Goal: Check status: Check status

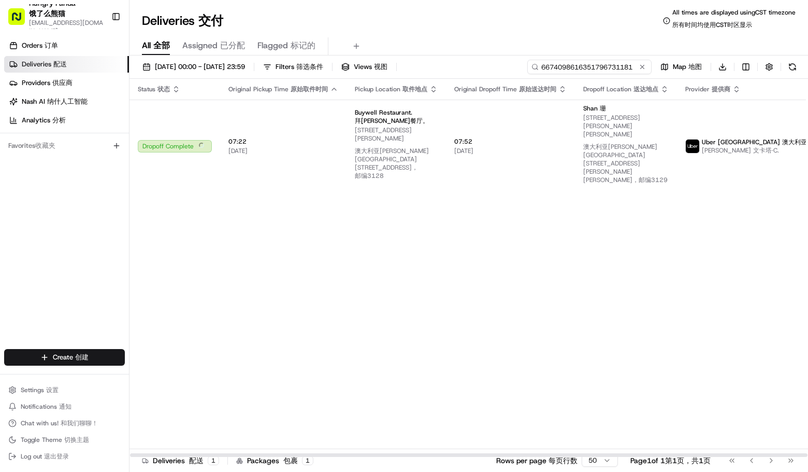
click at [593, 65] on input "6674098616351796731181" at bounding box center [590, 67] width 124 height 15
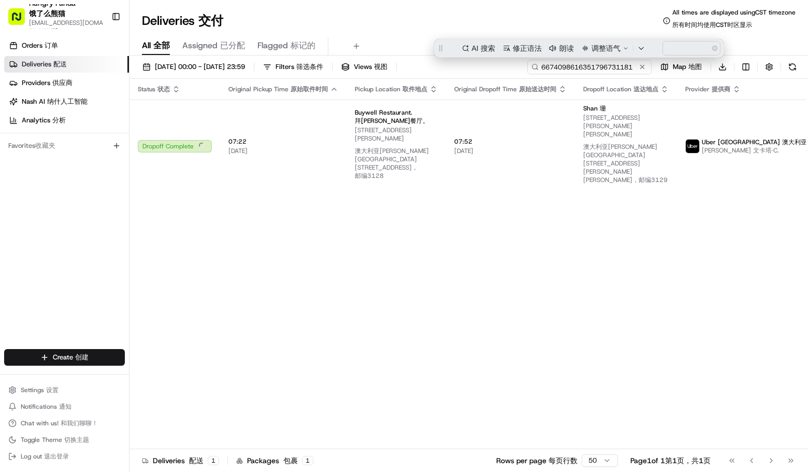
click at [593, 65] on input "6674098616351796731181" at bounding box center [590, 67] width 124 height 15
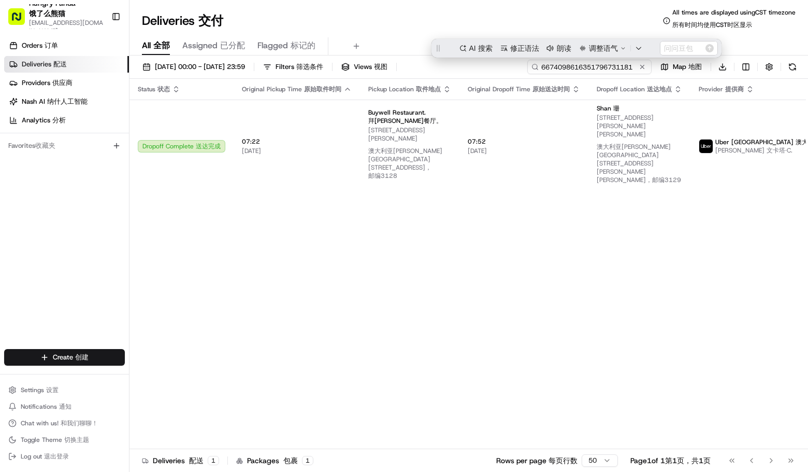
click at [603, 67] on input "6674098616351796731181" at bounding box center [590, 67] width 124 height 15
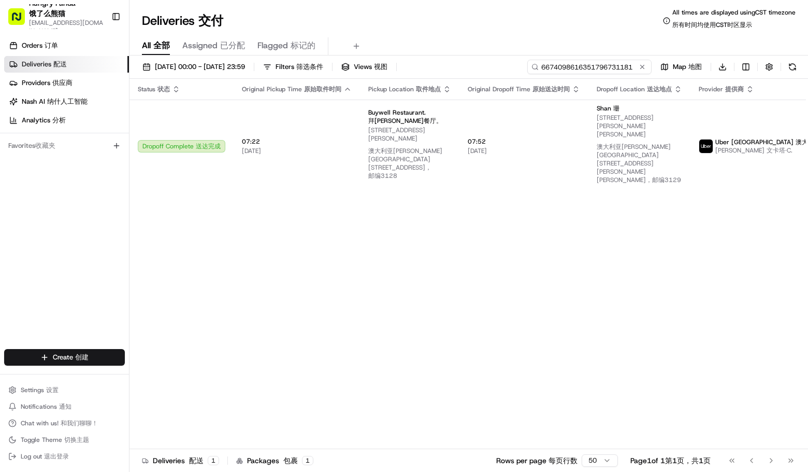
click at [603, 67] on input "6674098616351796731181" at bounding box center [590, 67] width 124 height 15
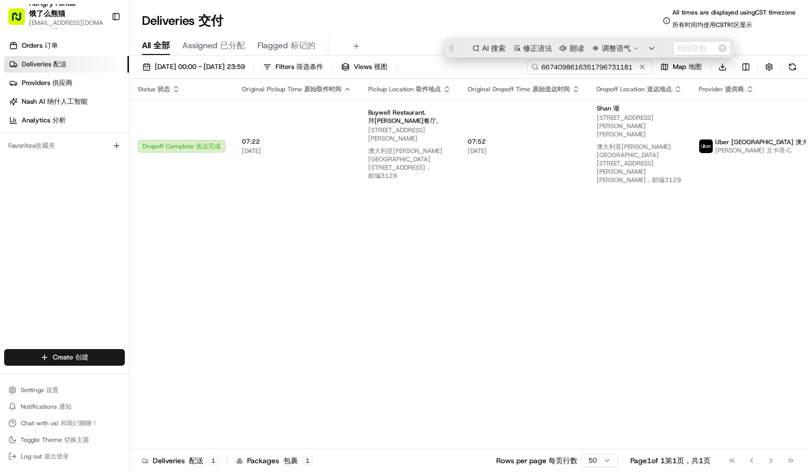
paste input "0783045686154779801452"
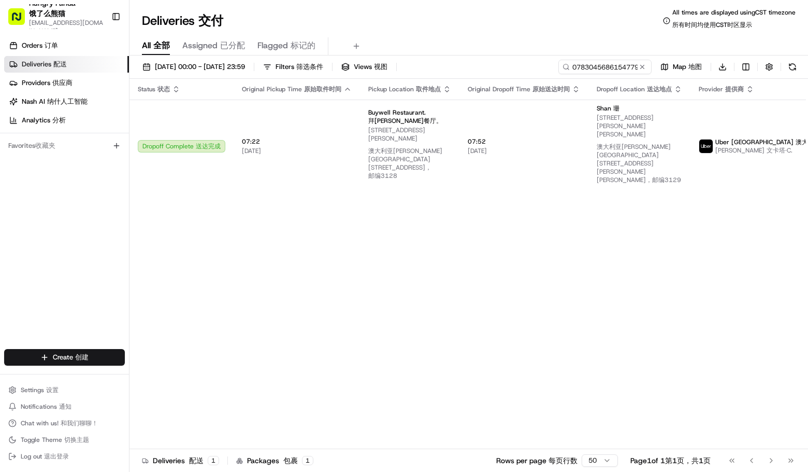
click at [530, 32] on div "Deliveries Deliveries 交付 All times are displayed using CST timezone All times a…" at bounding box center [469, 20] width 679 height 25
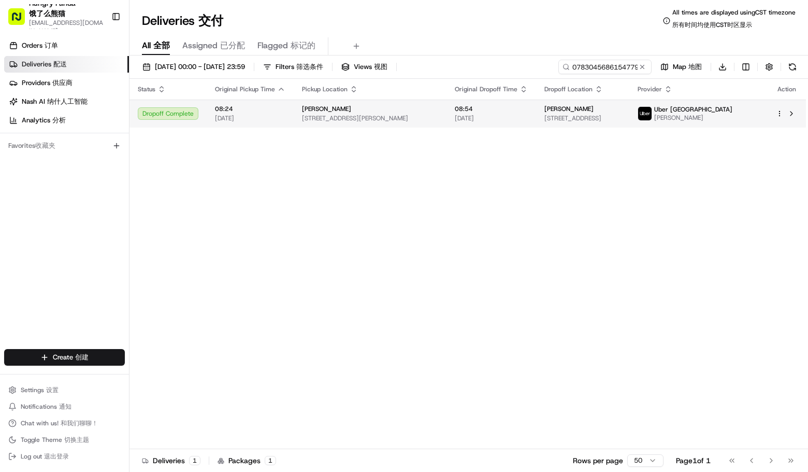
click at [485, 112] on span "08:54" at bounding box center [491, 109] width 73 height 8
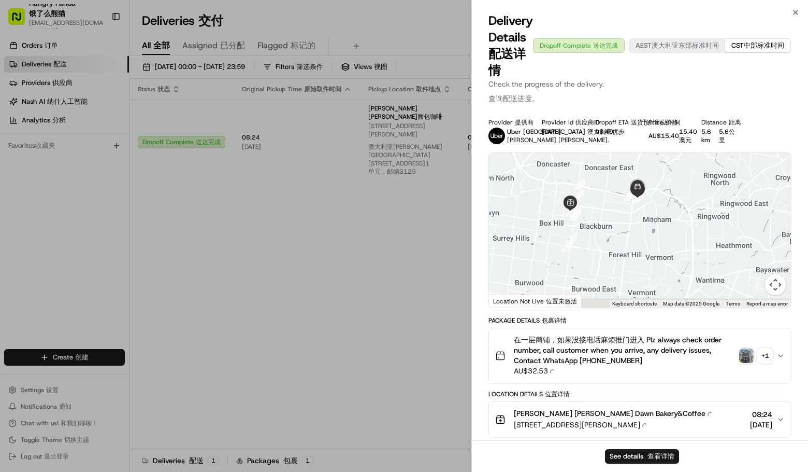
drag, startPoint x: 658, startPoint y: 265, endPoint x: 644, endPoint y: 246, distance: 24.2
click at [644, 246] on div at bounding box center [640, 230] width 302 height 154
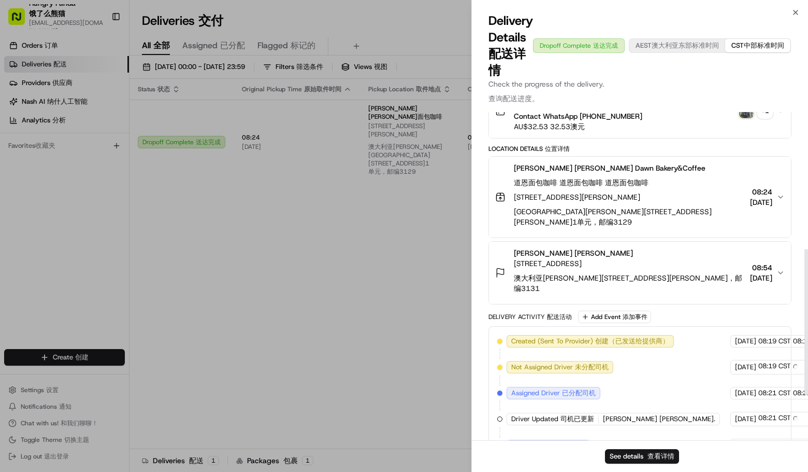
scroll to position [204, 0]
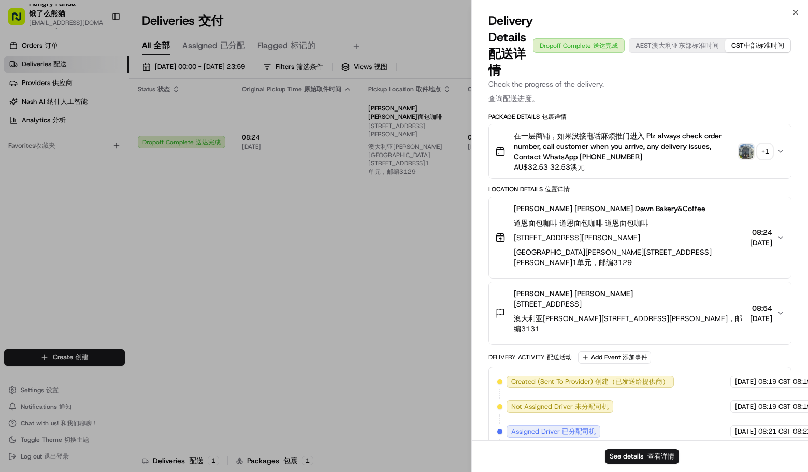
click at [746, 155] on img "button" at bounding box center [746, 151] width 15 height 15
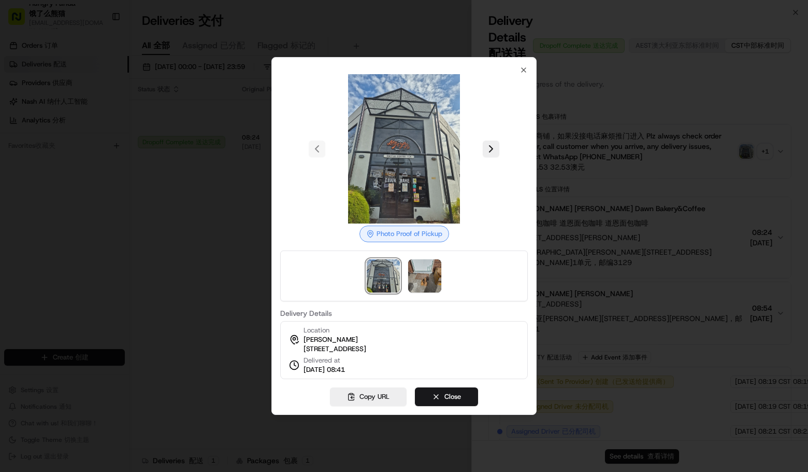
click at [500, 155] on div at bounding box center [404, 148] width 248 height 149
click at [491, 145] on div at bounding box center [404, 148] width 248 height 149
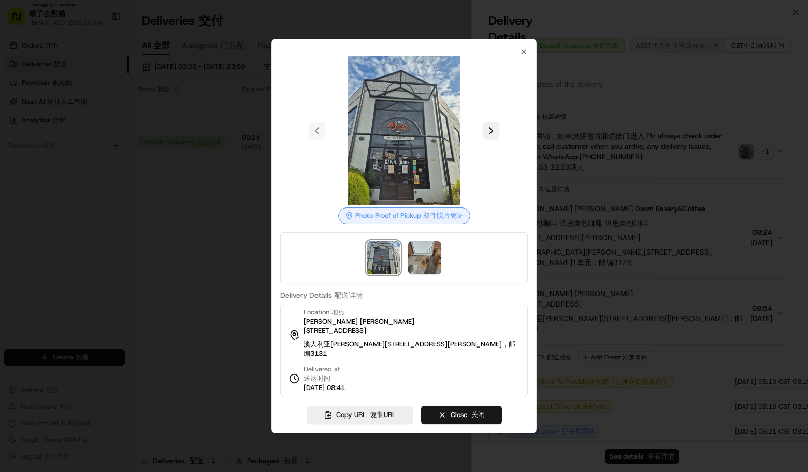
click at [489, 132] on button at bounding box center [491, 130] width 17 height 17
click at [205, 194] on div at bounding box center [404, 236] width 808 height 472
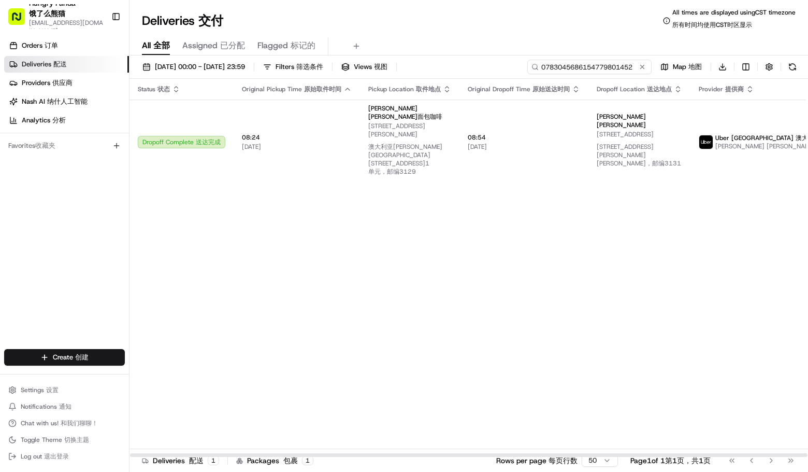
click at [593, 72] on input "0783045686154779801452" at bounding box center [590, 67] width 124 height 15
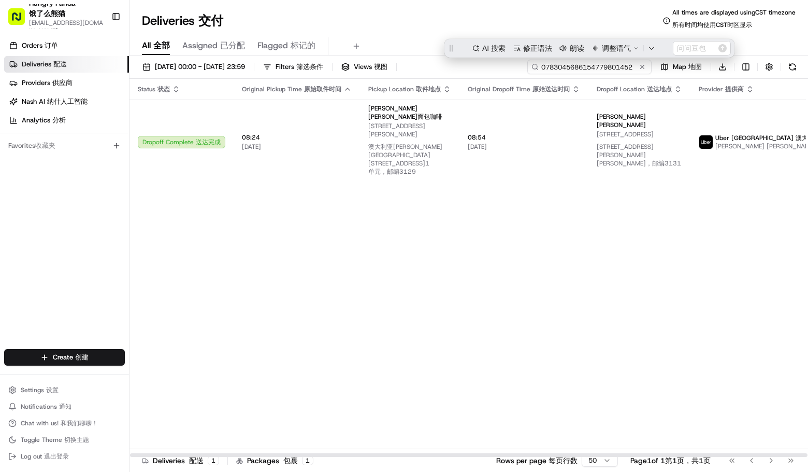
scroll to position [0, 0]
paste input "957104346655379688421"
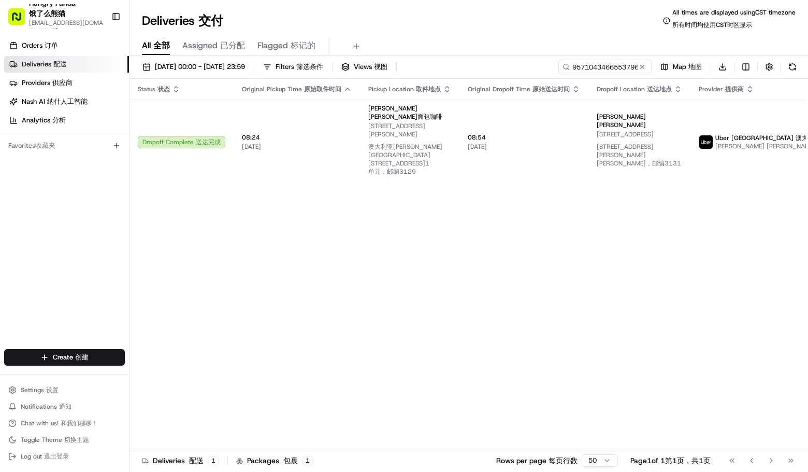
click at [505, 36] on div "All All 全部 Assigned Assigned 已分配 Flagged Flagged 标记的" at bounding box center [469, 44] width 679 height 22
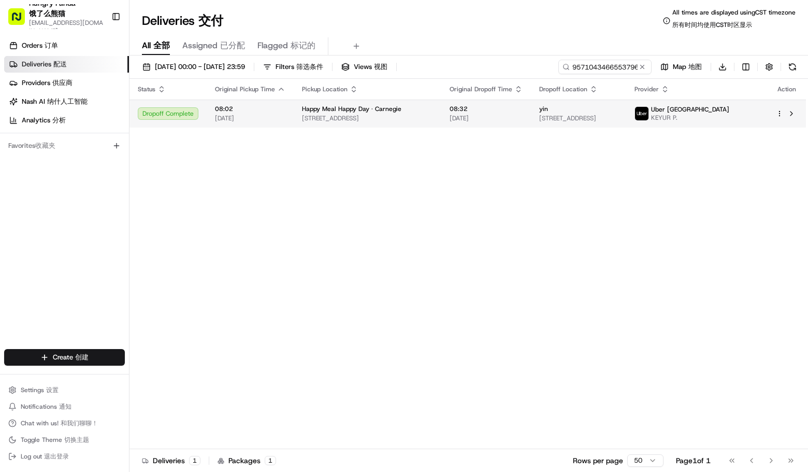
click at [531, 108] on td "yin [STREET_ADDRESS]" at bounding box center [578, 113] width 95 height 28
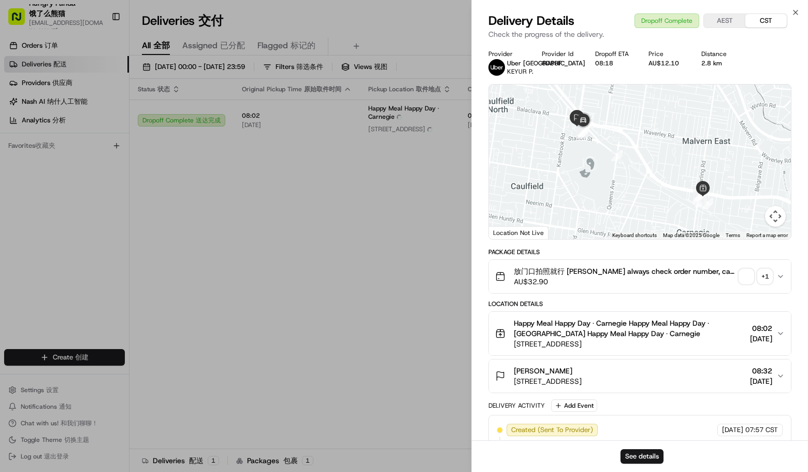
click at [753, 274] on span "button" at bounding box center [746, 276] width 15 height 15
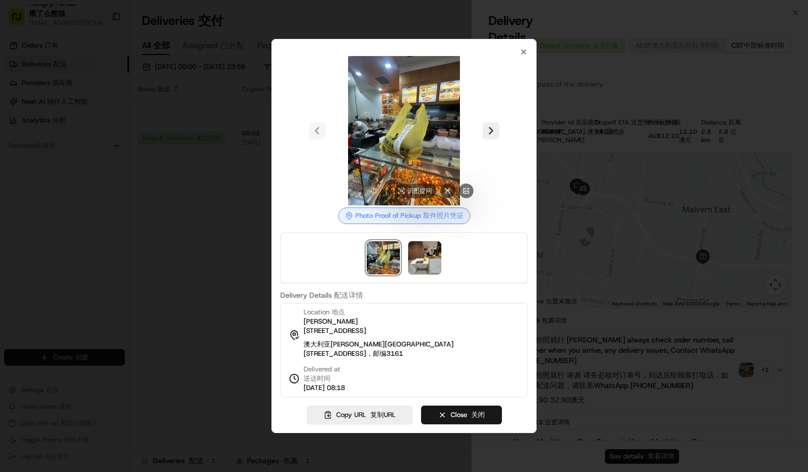
click at [426, 128] on img at bounding box center [404, 130] width 149 height 149
drag, startPoint x: 412, startPoint y: 151, endPoint x: 497, endPoint y: 108, distance: 95.2
click at [497, 108] on div at bounding box center [404, 130] width 248 height 149
click at [493, 129] on button at bounding box center [491, 130] width 17 height 17
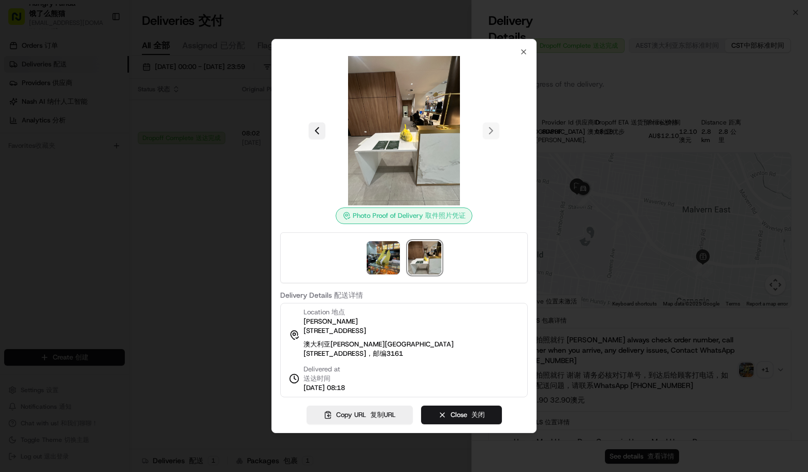
click at [321, 127] on button at bounding box center [317, 130] width 17 height 17
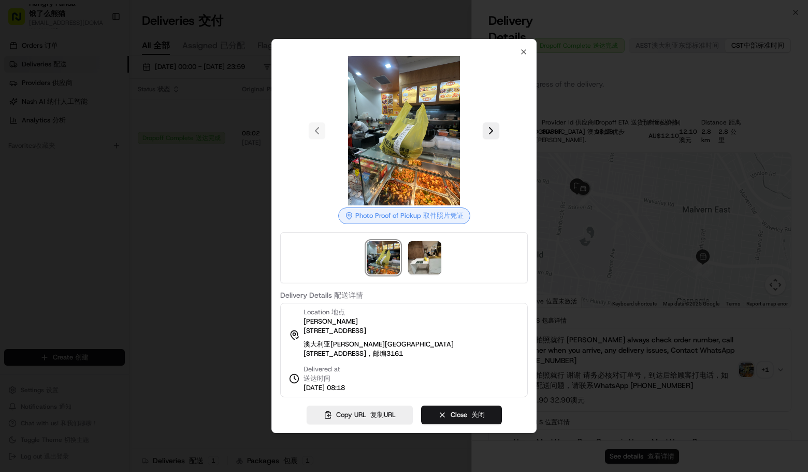
click at [150, 217] on div at bounding box center [404, 236] width 808 height 472
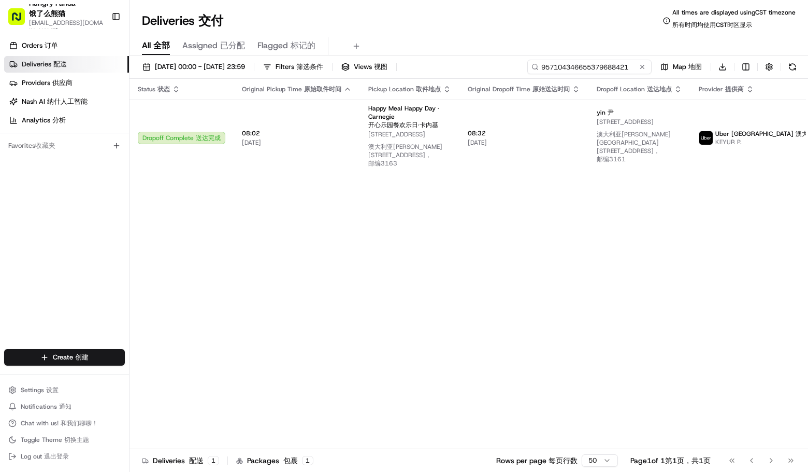
click at [627, 67] on input "957104346655379688421" at bounding box center [590, 67] width 124 height 15
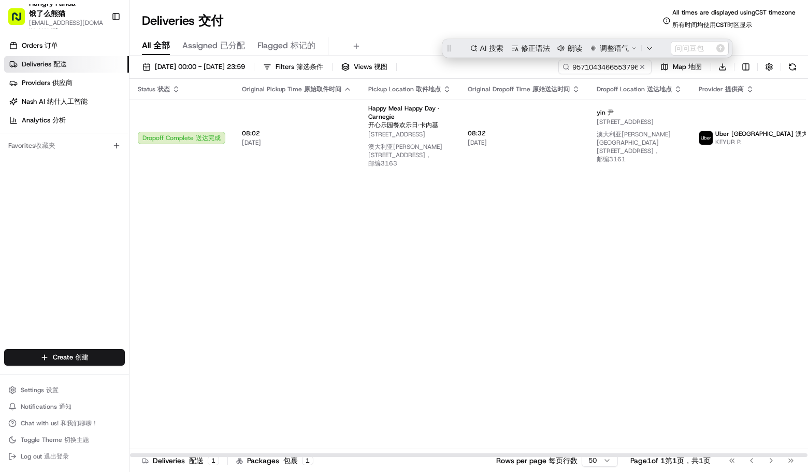
drag, startPoint x: 517, startPoint y: 191, endPoint x: 523, endPoint y: 180, distance: 12.8
click at [517, 191] on div "Status Status 状态 Original Pickup Time Original Pickup Time 原始取件时间 Pickup Locati…" at bounding box center [510, 268] width 760 height 378
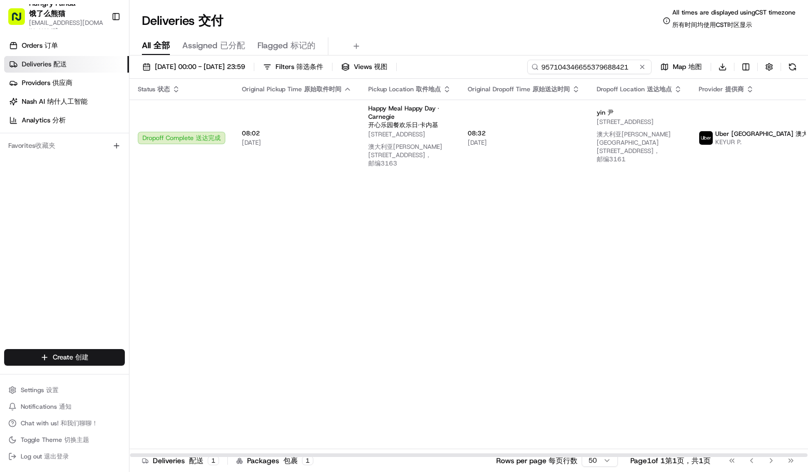
click at [620, 66] on input "957104346655379688421" at bounding box center [590, 67] width 124 height 15
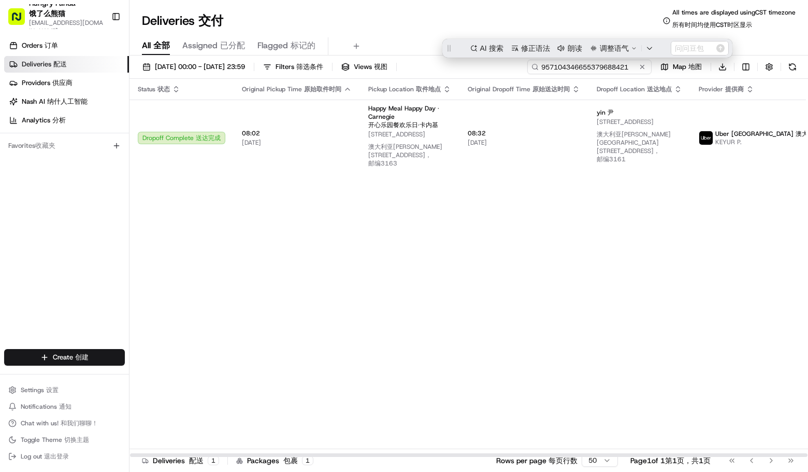
paste input "2288048436851738641440"
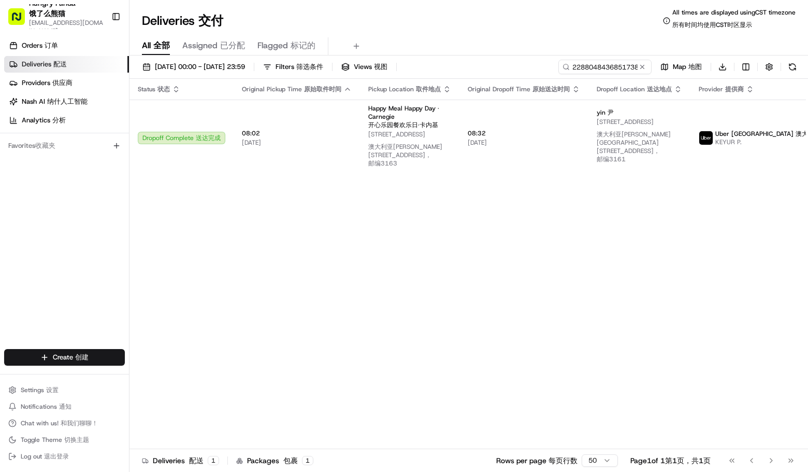
click at [475, 13] on div "Deliveries Deliveries 交付 All times are displayed using CST timezone All times a…" at bounding box center [469, 20] width 679 height 25
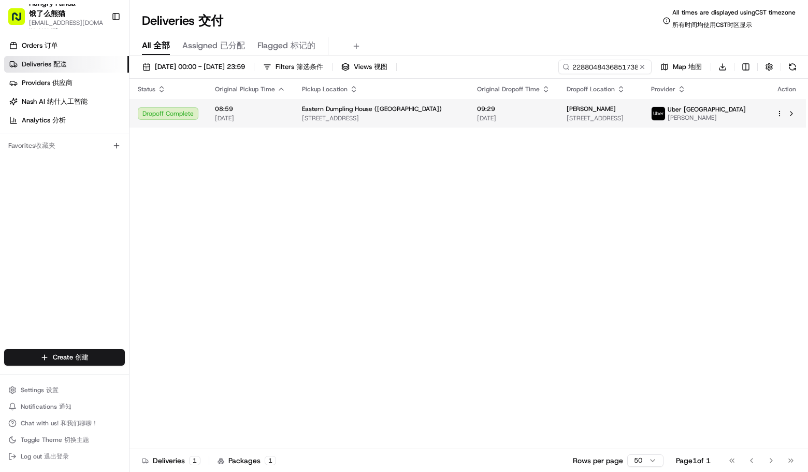
click at [264, 120] on span "[DATE]" at bounding box center [250, 118] width 70 height 8
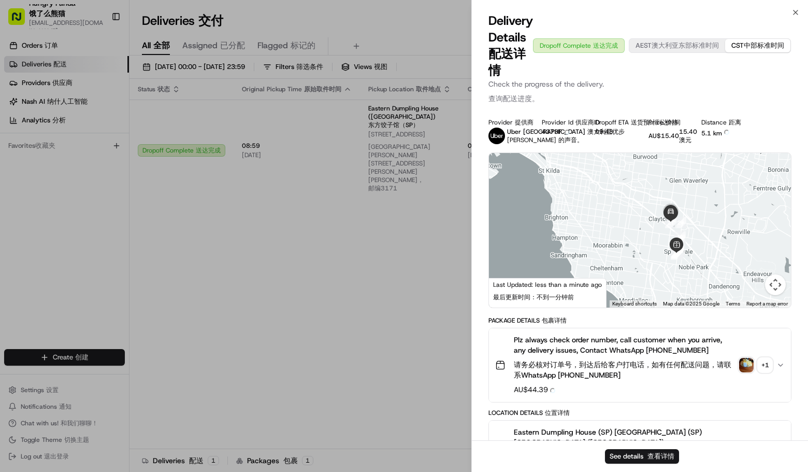
click at [762, 358] on div "+ 1 + 1" at bounding box center [765, 365] width 15 height 15
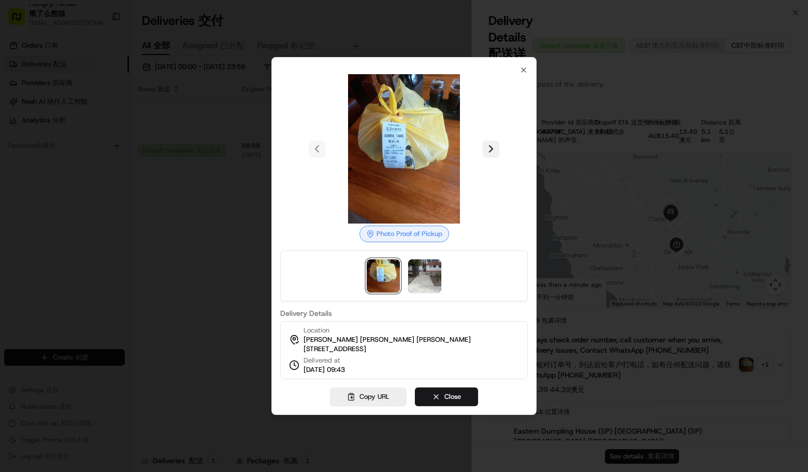
click at [492, 143] on button at bounding box center [491, 148] width 17 height 17
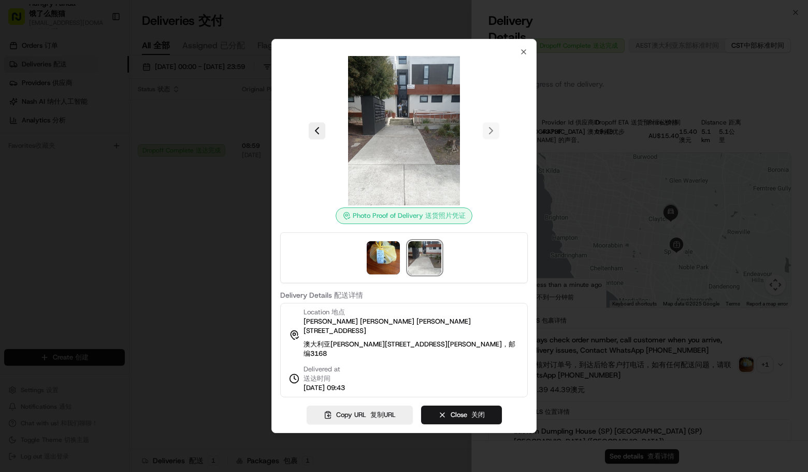
click at [161, 150] on div at bounding box center [404, 236] width 808 height 472
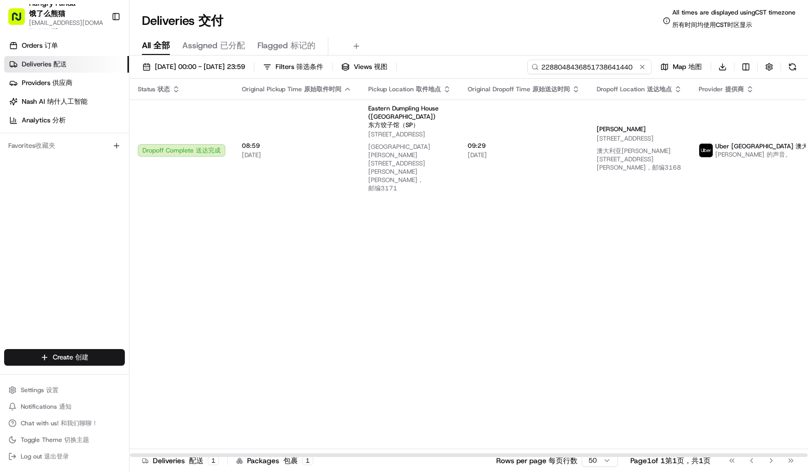
click at [610, 62] on input "2288048436851738641440" at bounding box center [590, 67] width 124 height 15
paste input "4480094496458710861531"
click at [469, 42] on div "All All 全部 Assigned Assigned 已分配 Flagged Flagged 标记的" at bounding box center [469, 46] width 679 height 18
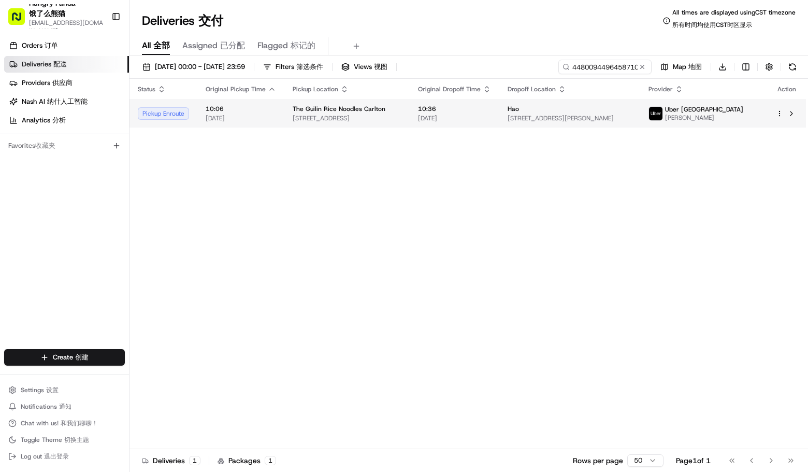
click at [491, 110] on span "10:36" at bounding box center [454, 109] width 73 height 8
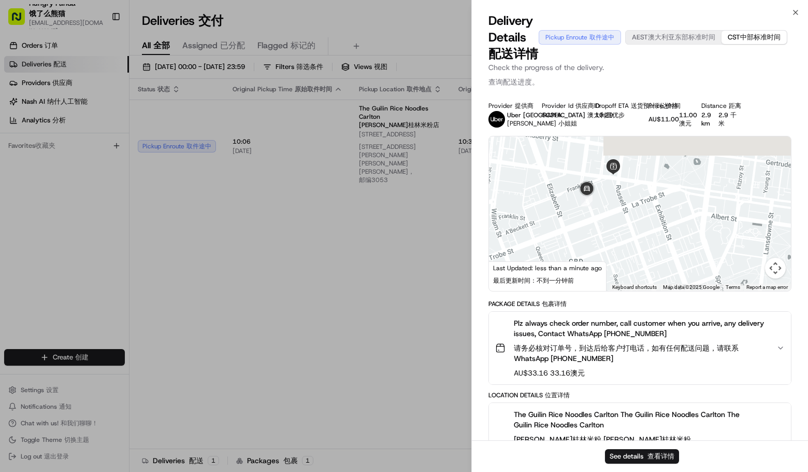
drag, startPoint x: 676, startPoint y: 201, endPoint x: 626, endPoint y: 230, distance: 57.9
click at [626, 227] on div at bounding box center [640, 213] width 302 height 154
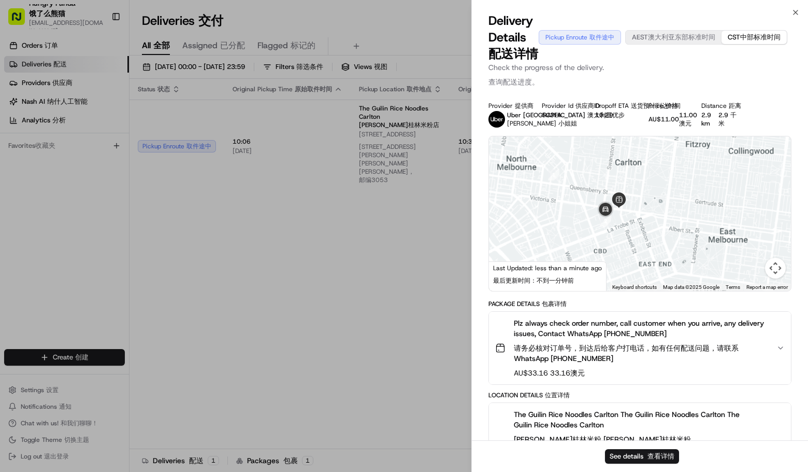
click at [636, 224] on div at bounding box center [640, 213] width 302 height 154
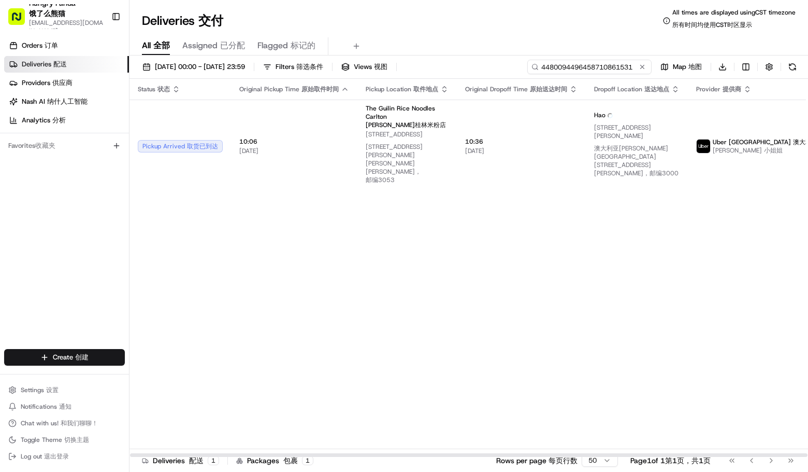
click at [594, 71] on input "4480094496458710861531" at bounding box center [590, 67] width 124 height 15
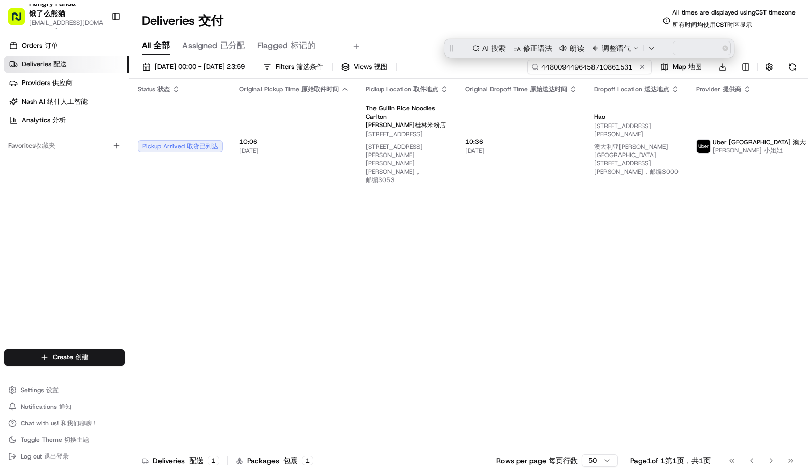
paste input "698707203615871084588"
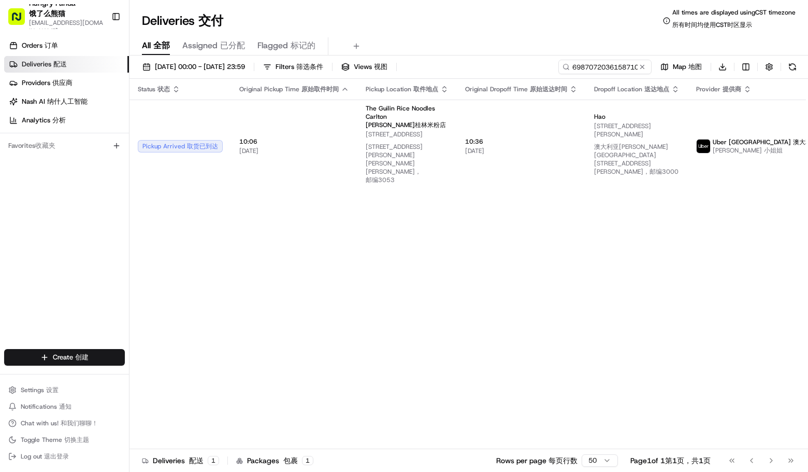
click at [463, 22] on div "Deliveries Deliveries 交付 All times are displayed using CST timezone All times a…" at bounding box center [469, 20] width 679 height 25
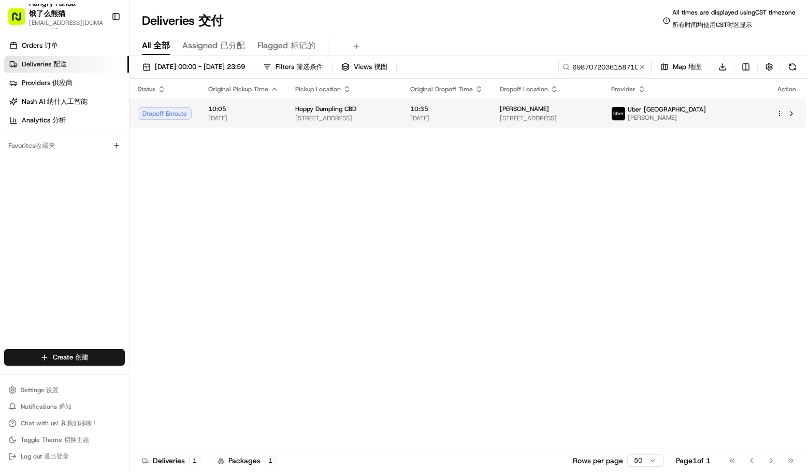
click at [334, 108] on span "Hoppy Dumpling CBD" at bounding box center [325, 109] width 61 height 8
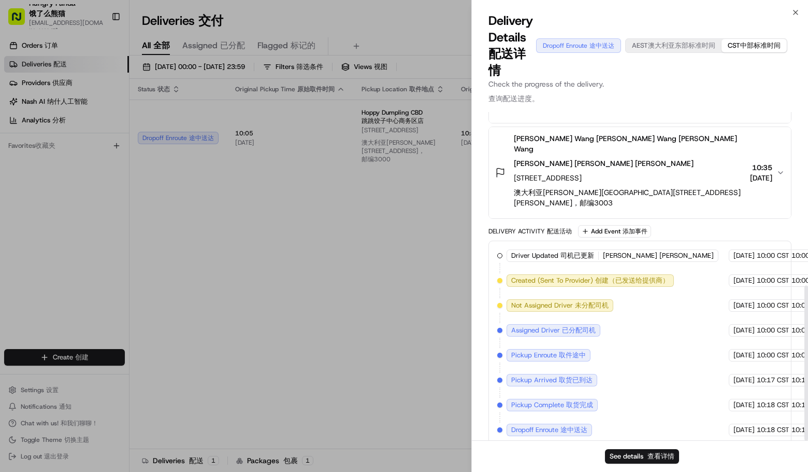
scroll to position [367, 0]
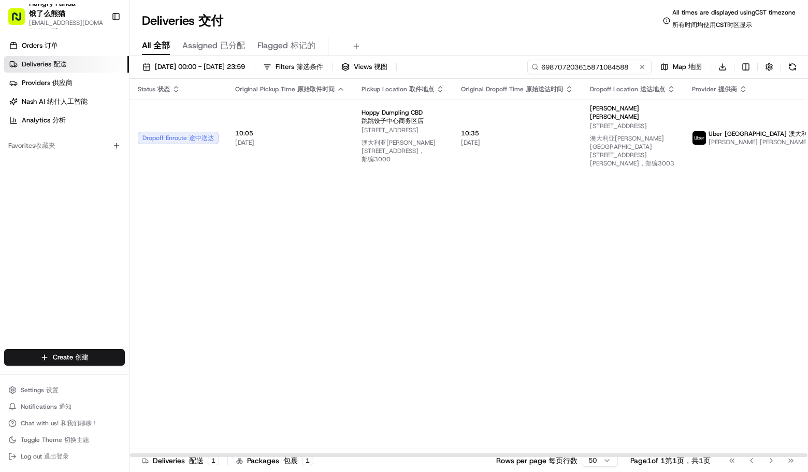
click at [593, 62] on input "698707203615871084588" at bounding box center [590, 67] width 124 height 15
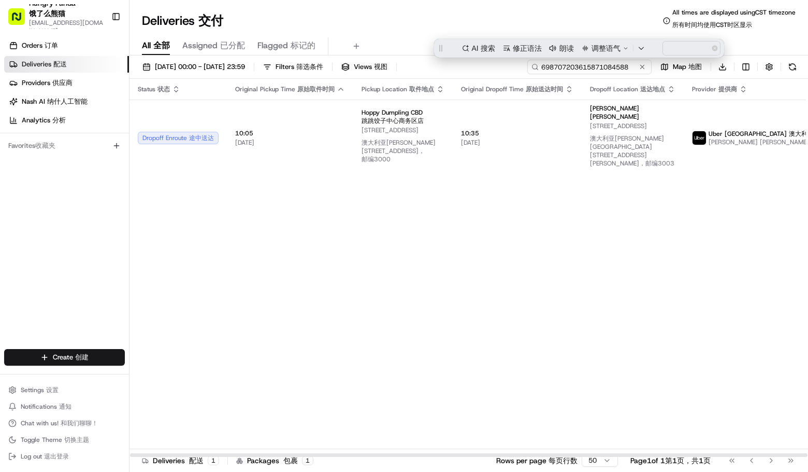
click at [593, 62] on input "698707203615871084588" at bounding box center [590, 67] width 124 height 15
click at [616, 68] on input "698707203615871084588" at bounding box center [590, 67] width 124 height 15
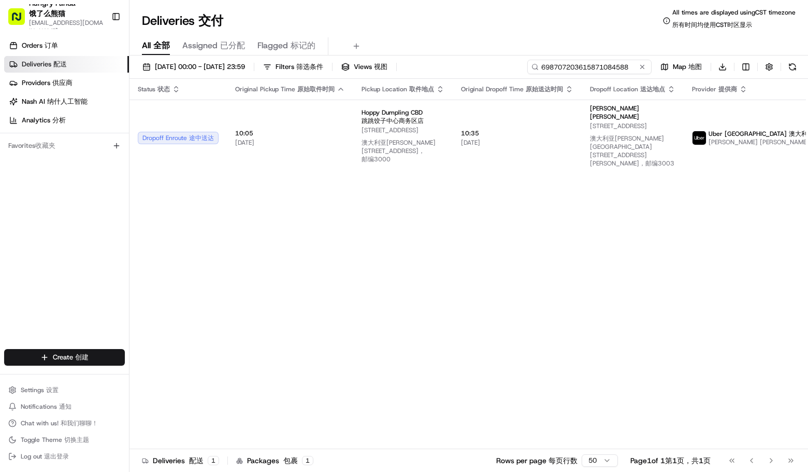
click at [616, 68] on input "698707203615871084588" at bounding box center [590, 67] width 124 height 15
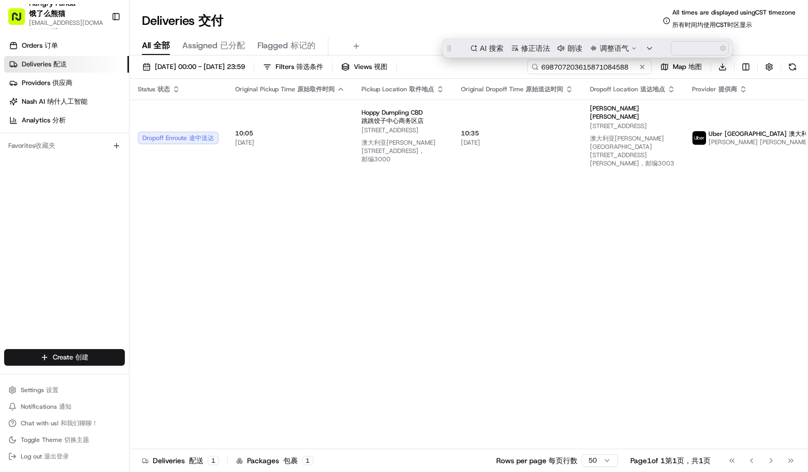
paste input "4480094496458710861531"
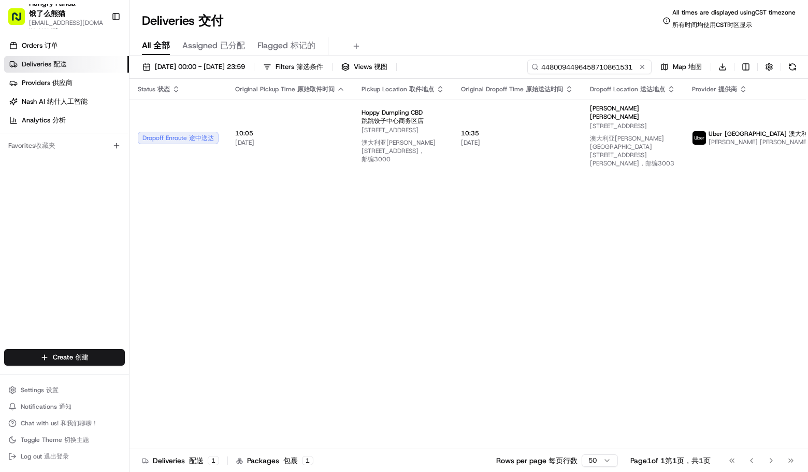
type input "4480094496458710861531"
click at [407, 5] on div "Deliveries Deliveries 交付 All times are displayed using CST timezone All times a…" at bounding box center [469, 236] width 679 height 472
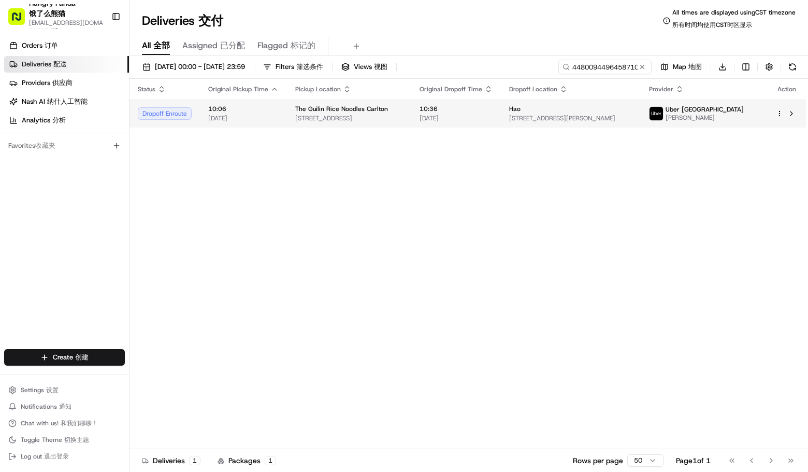
click at [437, 110] on td "10:36 [DATE]" at bounding box center [456, 113] width 90 height 28
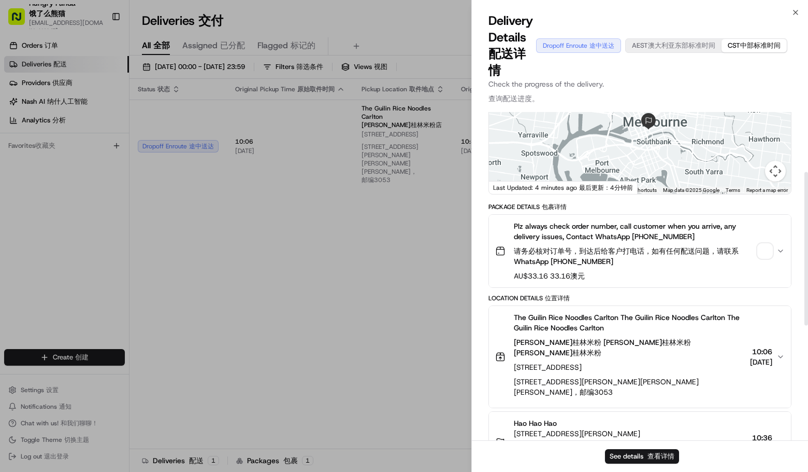
scroll to position [11, 0]
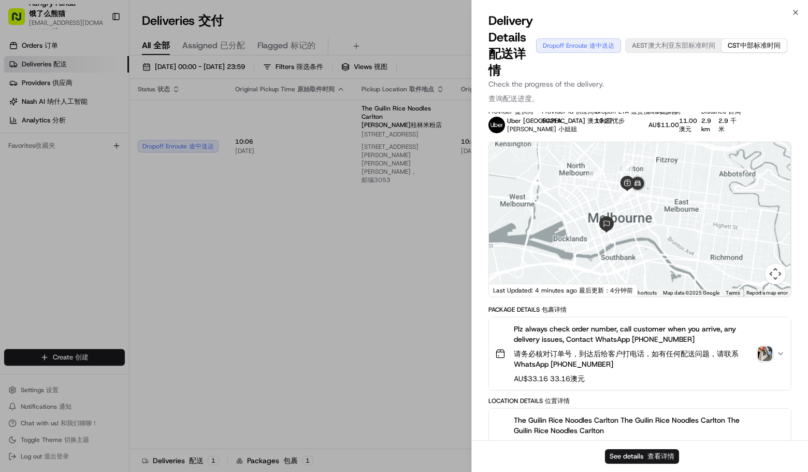
drag, startPoint x: 668, startPoint y: 239, endPoint x: 643, endPoint y: 231, distance: 27.2
click at [647, 232] on div at bounding box center [640, 219] width 302 height 154
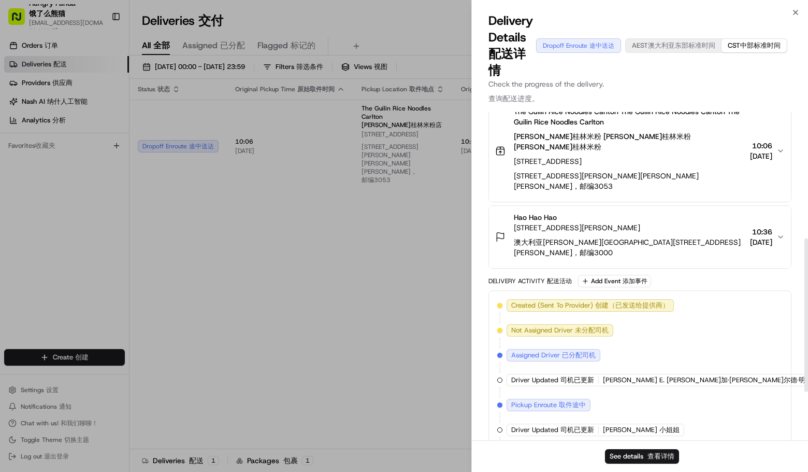
scroll to position [374, 0]
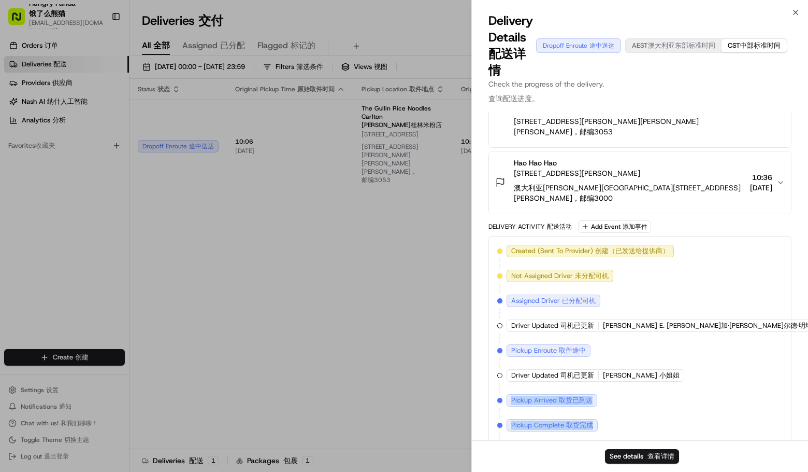
drag, startPoint x: 688, startPoint y: 419, endPoint x: 787, endPoint y: 418, distance: 99.5
click at [787, 418] on div "Created (Sent To Provider) Created (Sent To Provider) 创建（已发送给提供商） [GEOGRAPHIC_D…" at bounding box center [640, 350] width 303 height 229
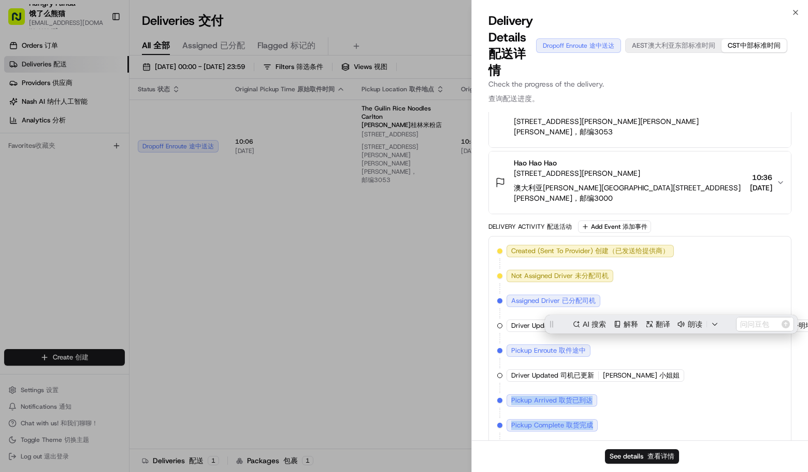
scroll to position [0, 0]
click at [762, 415] on div "Created (Sent To Provider) Created (Sent To Provider) 创建（已发送给提供商） [GEOGRAPHIC_D…" at bounding box center [640, 350] width 286 height 211
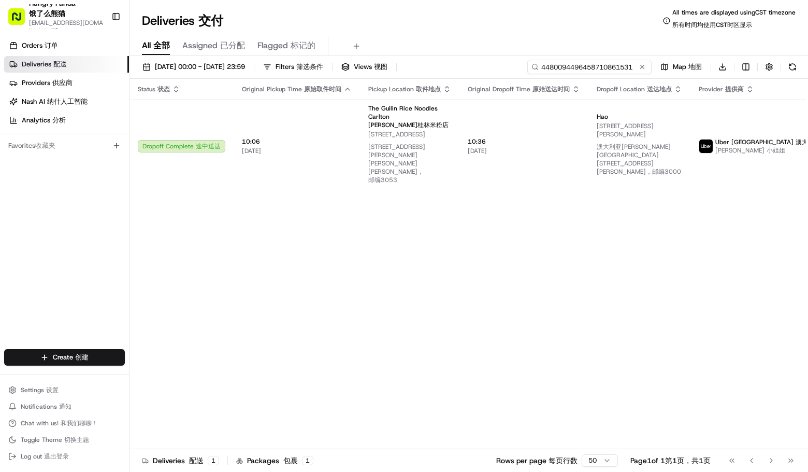
click at [608, 63] on input "4480094496458710861531" at bounding box center [590, 67] width 124 height 15
click at [489, 31] on div "Deliveries Deliveries 交付 All times are displayed using CST timezone All times a…" at bounding box center [469, 20] width 679 height 25
drag, startPoint x: 523, startPoint y: 24, endPoint x: 580, endPoint y: 40, distance: 59.9
click at [523, 23] on div "Deliveries Deliveries 交付 All times are displayed using CST timezone All times a…" at bounding box center [469, 20] width 679 height 25
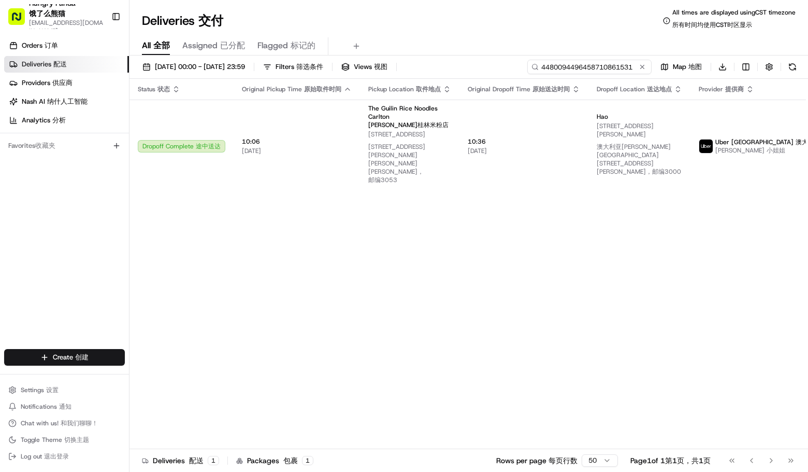
click at [603, 63] on input "4480094496458710861531" at bounding box center [590, 67] width 124 height 15
click at [609, 73] on input "4480094496458710861531" at bounding box center [590, 67] width 124 height 15
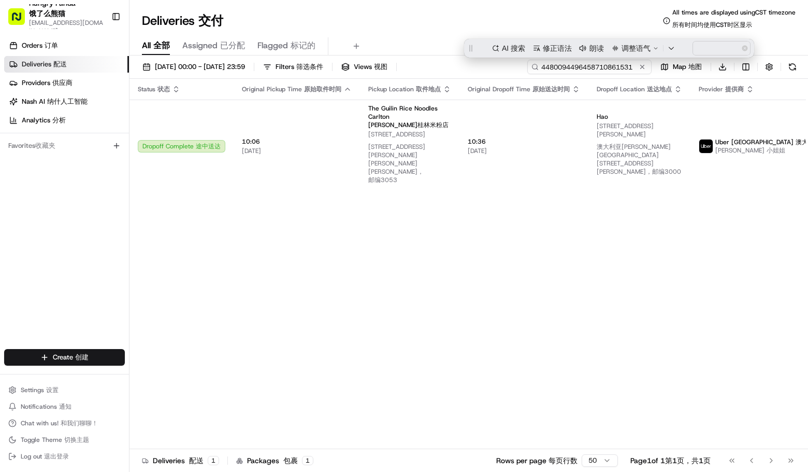
click at [609, 73] on input "4480094496458710861531" at bounding box center [590, 67] width 124 height 15
click at [645, 69] on button at bounding box center [642, 67] width 10 height 10
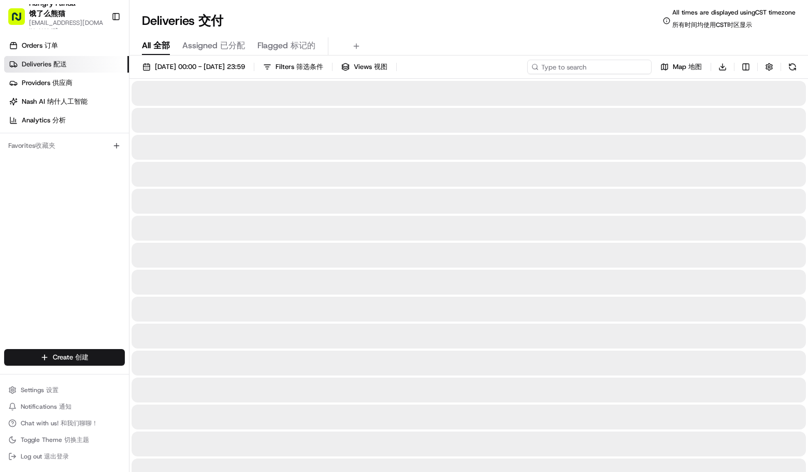
click at [617, 67] on input at bounding box center [590, 67] width 124 height 15
paste input "4480094496458710861531"
type input "4480094496458710861531"
click at [521, 25] on div "Deliveries Deliveries 交付 All times are displayed using CST timezone All times a…" at bounding box center [469, 20] width 679 height 25
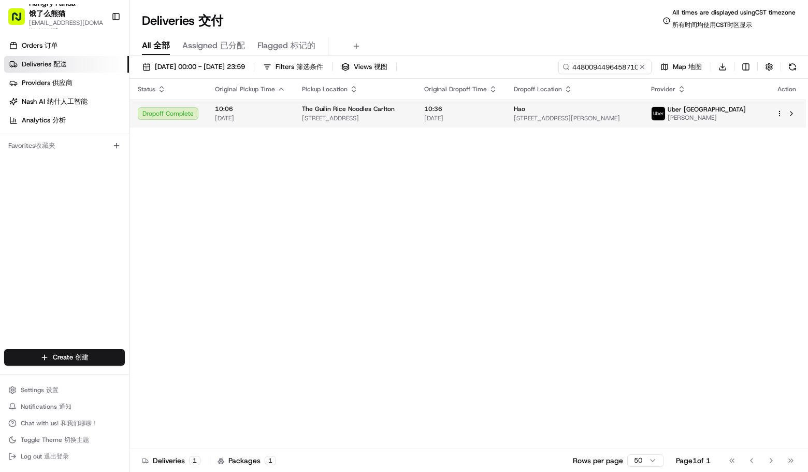
click at [501, 115] on td "10:36 [DATE]" at bounding box center [461, 113] width 90 height 28
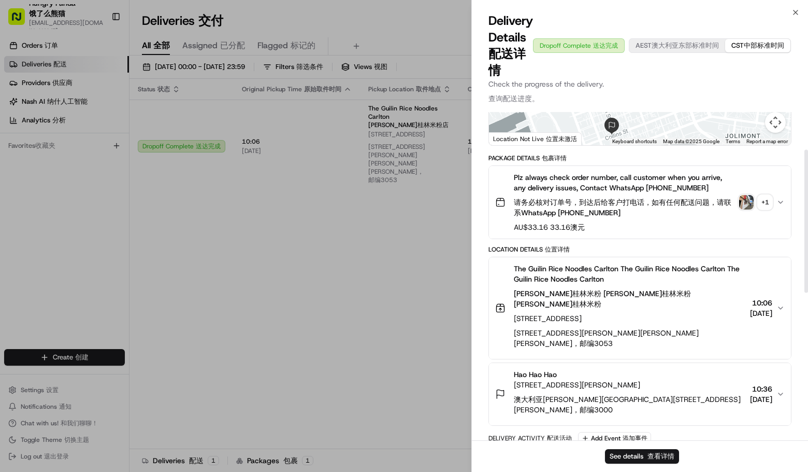
scroll to position [61, 0]
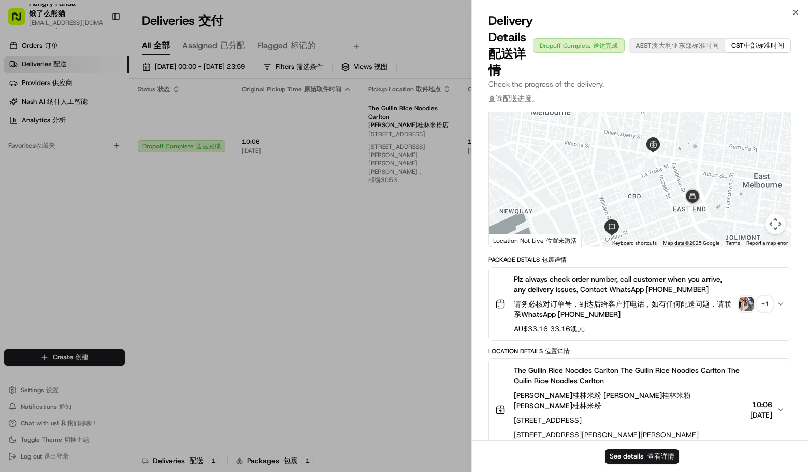
click at [747, 300] on img "button" at bounding box center [746, 303] width 15 height 15
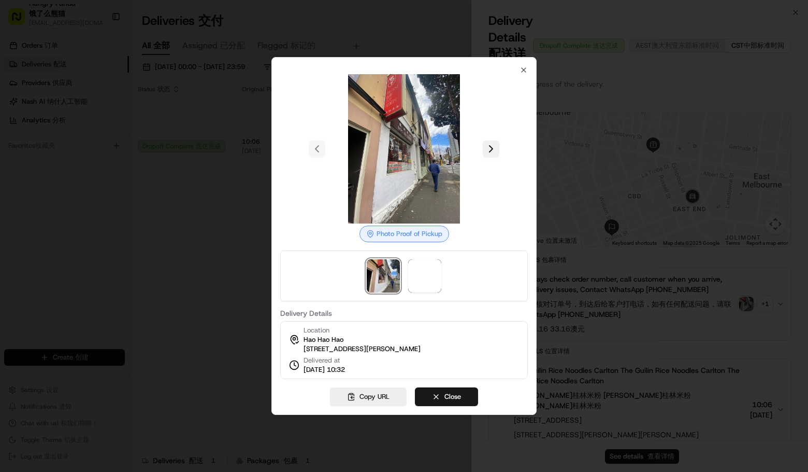
click at [497, 140] on button at bounding box center [491, 148] width 17 height 17
